Goal: Information Seeking & Learning: Understand process/instructions

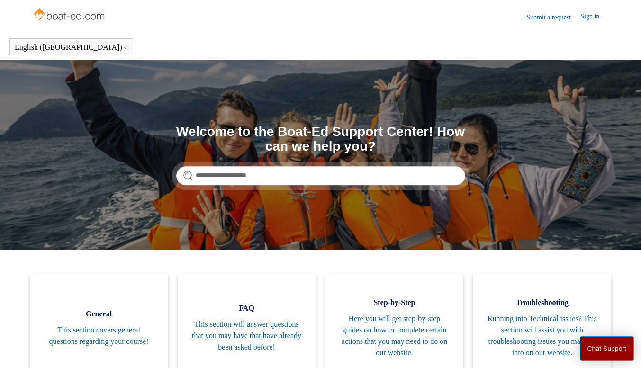
type input "**********"
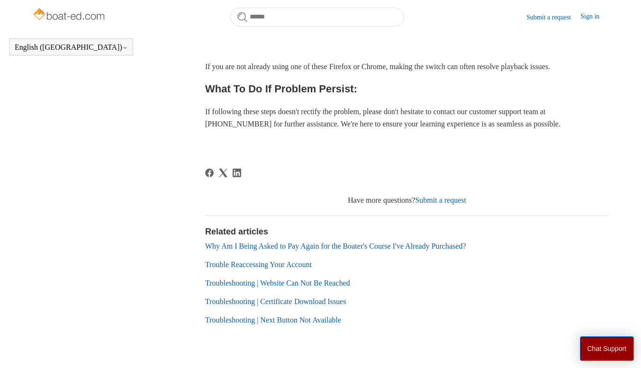
scroll to position [455, 0]
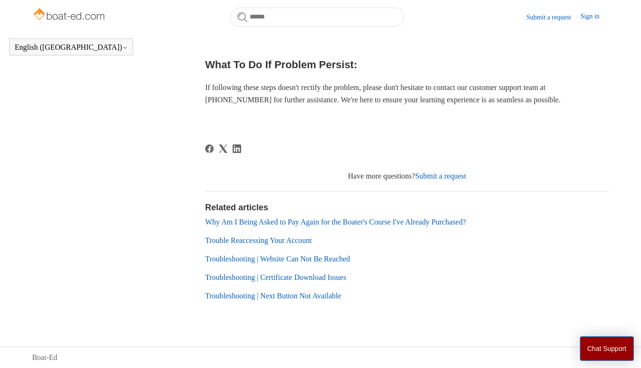
click at [249, 240] on link "Trouble Reaccessing Your Account" at bounding box center [258, 240] width 107 height 8
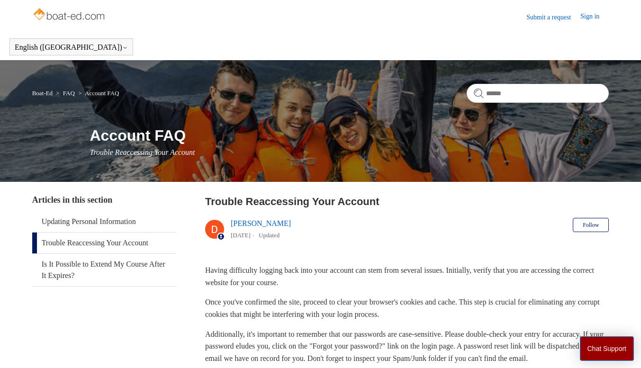
click at [121, 241] on link "Trouble Reaccessing Your Account" at bounding box center [104, 243] width 144 height 21
click at [102, 268] on link "Is It Possible to Extend My Course After It Expires?" at bounding box center [104, 270] width 144 height 32
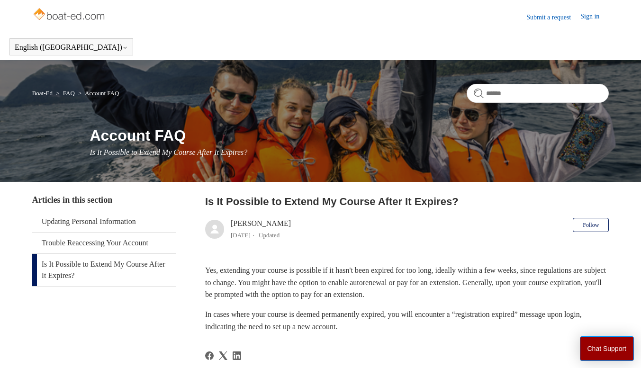
click at [585, 14] on link "Sign in" at bounding box center [594, 16] width 28 height 11
